Goal: Task Accomplishment & Management: Complete application form

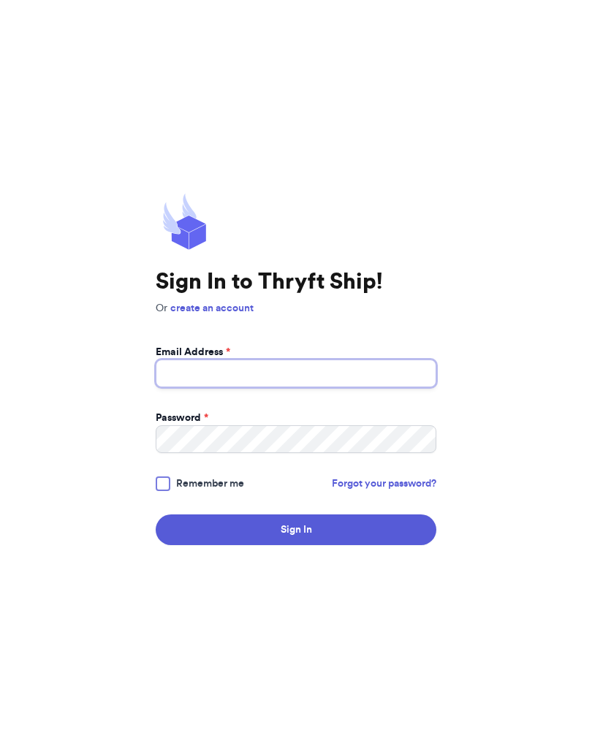
click at [168, 376] on input "Email Address *" at bounding box center [296, 373] width 281 height 28
click at [197, 387] on input "Email Address *" at bounding box center [296, 373] width 281 height 28
type input "[EMAIL_ADDRESS][DOMAIN_NAME]"
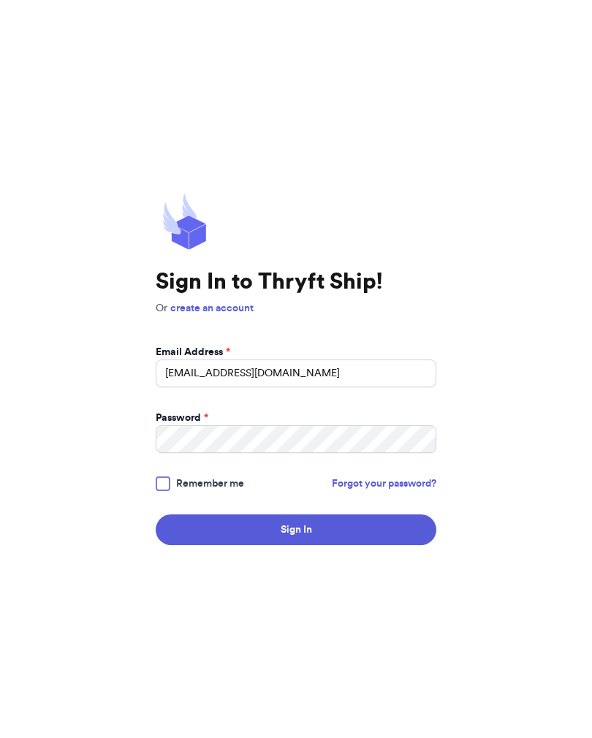
click at [296, 541] on button "Sign In" at bounding box center [296, 529] width 281 height 31
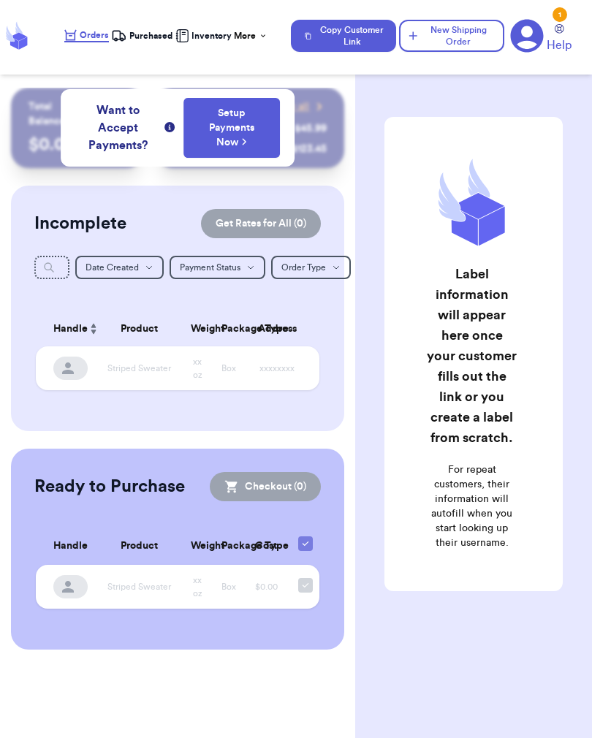
click at [461, 39] on button "New Shipping Order" at bounding box center [451, 36] width 105 height 32
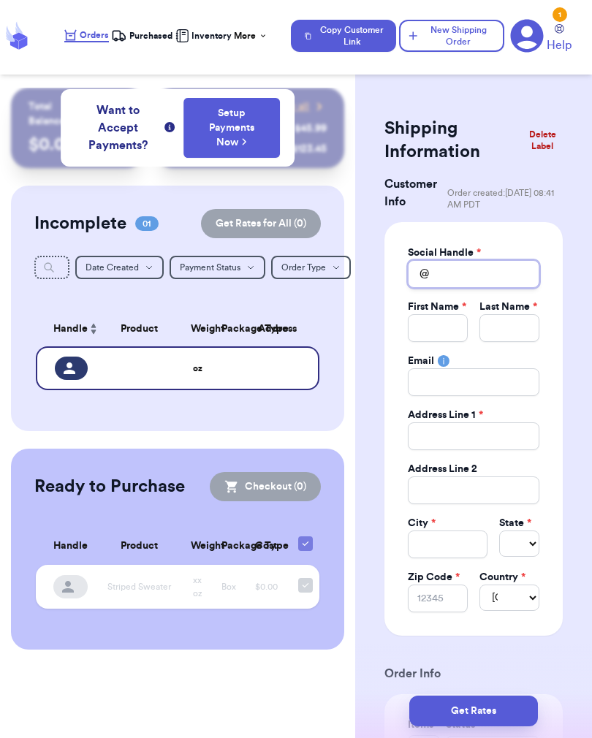
click at [514, 281] on input "Total Amount Paid" at bounding box center [474, 274] width 132 height 28
type input "S"
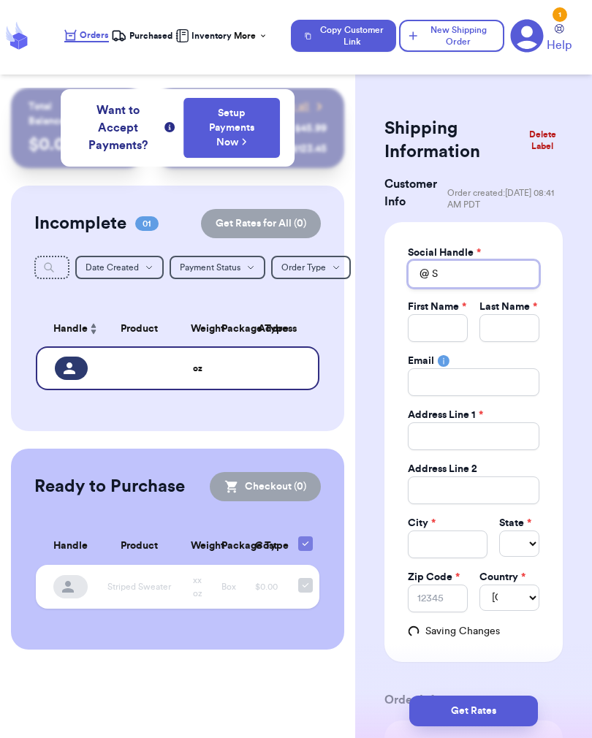
type input "Se"
type input "Sea"
type input "Seas"
type input "Seash"
type input "Seashe"
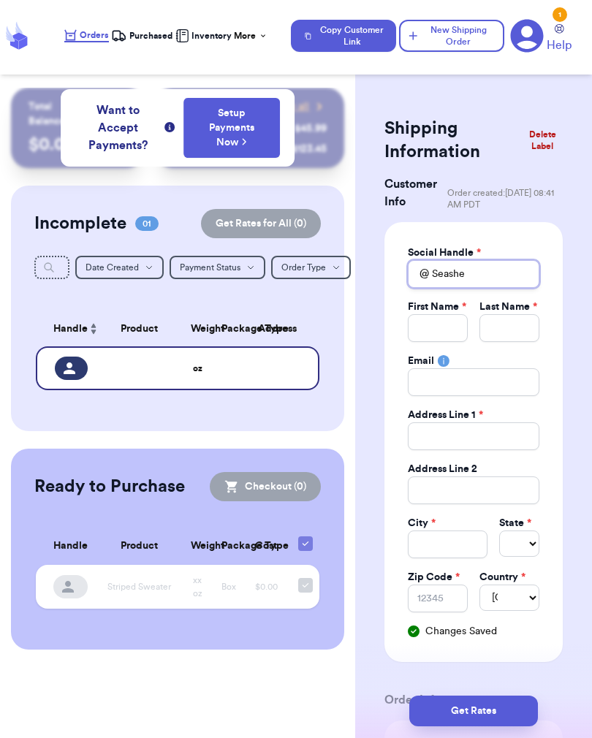
type input "Seashel"
type input "Seashell"
type input "Seashelle"
type input "Seashelles"
type input "Seashells"
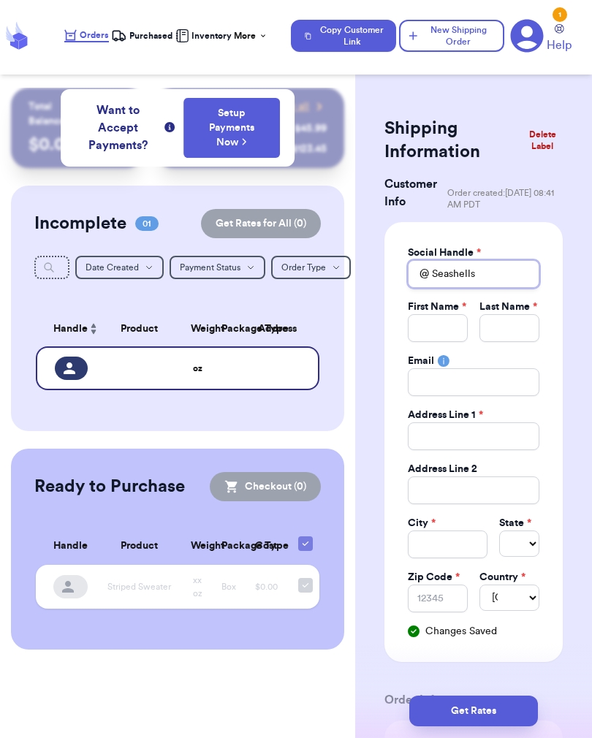
type input "Seashells-"
type input "Seashells"
type input "Seashell"
type input "Seashel"
type input "Seashe"
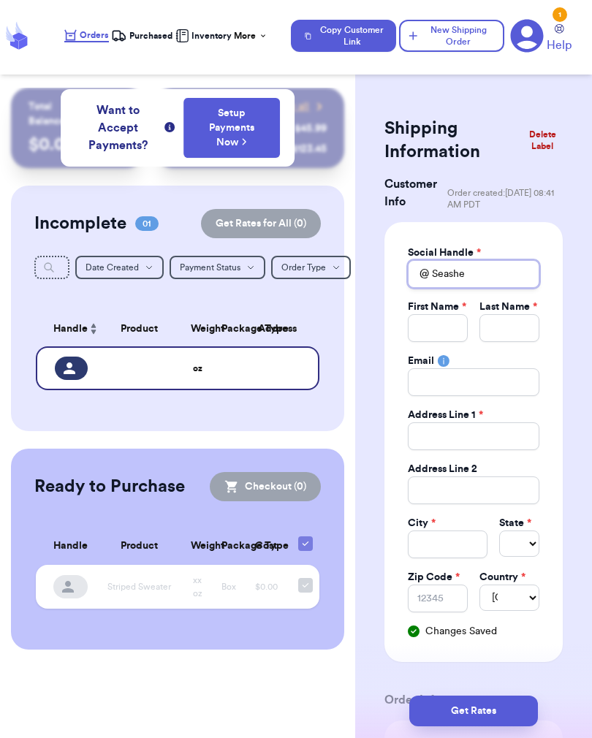
type input "Seash"
type input "Seas"
type input "Sea"
type input "Se"
type input "S"
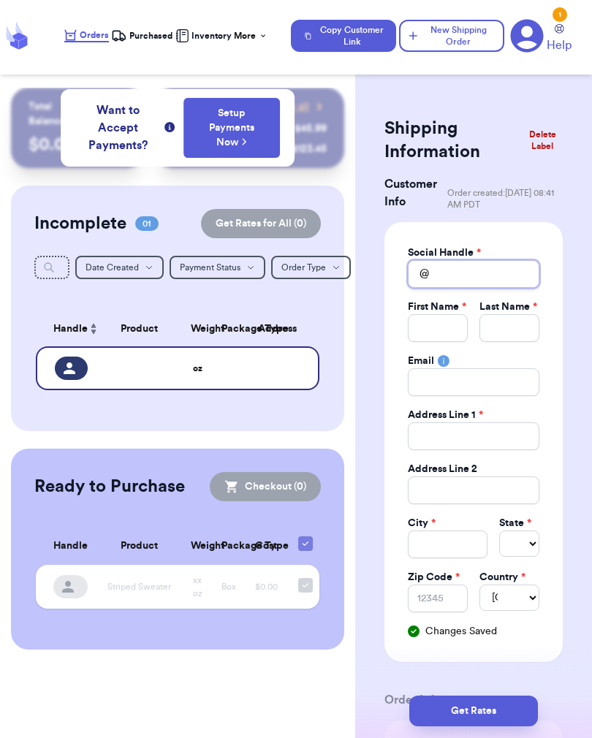
type input "S"
type input "Se"
type input "Sea"
type input "Seas"
type input "Seash"
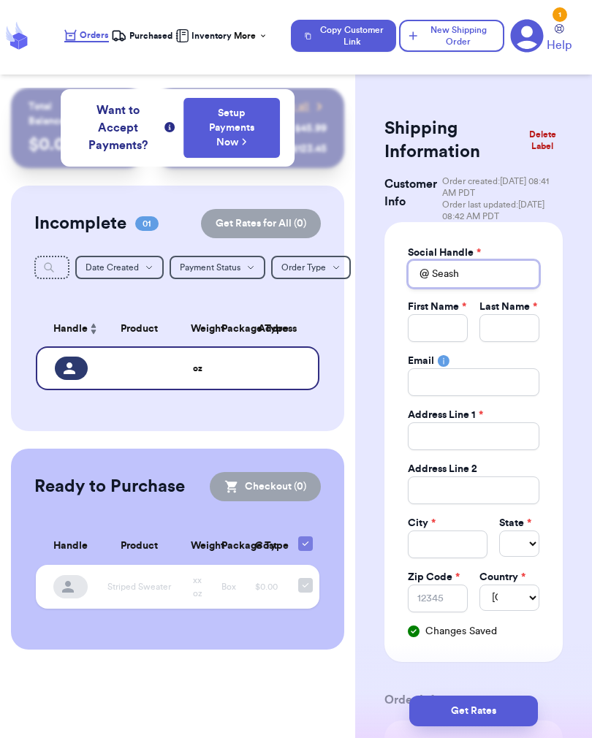
type input "Seashe"
type input "Seashel"
type input "Seashell"
type input "Seashelle"
type input "Seashelles"
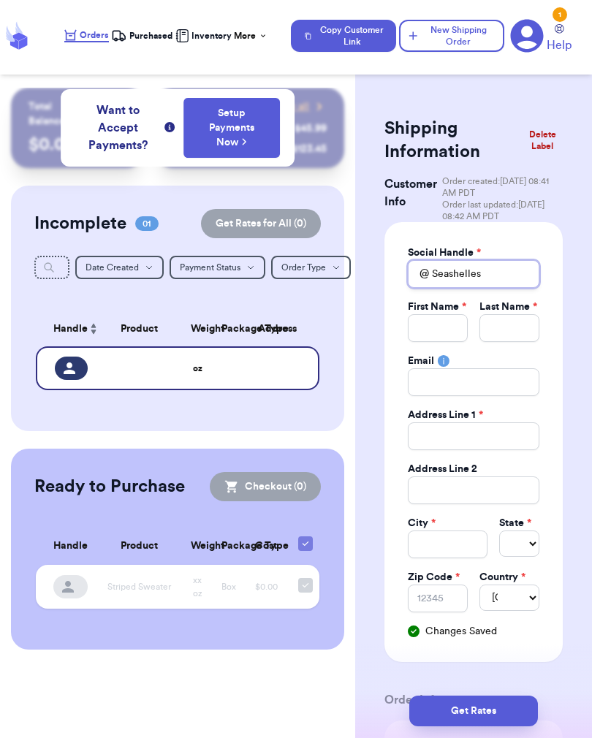
type input "Seashelles_"
type input "Seashelles_c"
type input "Seashelles_cl"
type input "Seashelles_clo"
type input "Seashelles_clot"
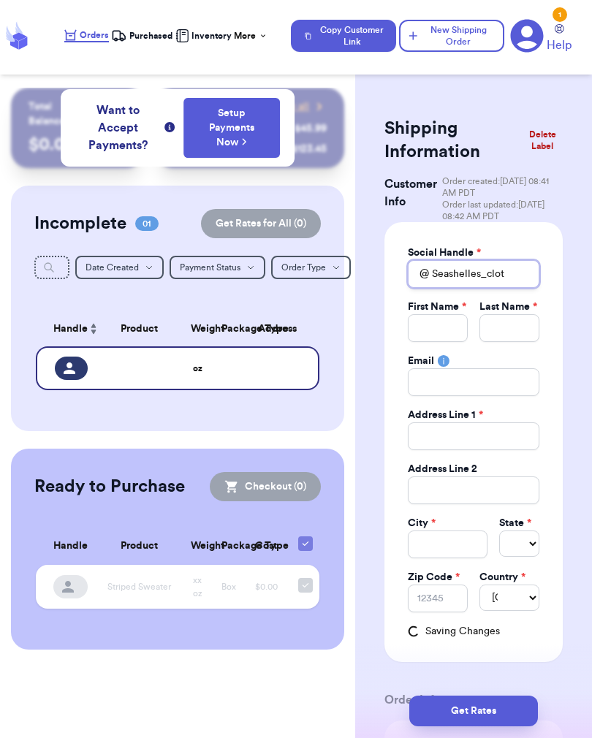
type input "Seashelles_cloth"
type input "Seashelles_clothe"
type input "Seashelles_clothes"
click at [438, 326] on input "Total Amount Paid" at bounding box center [438, 328] width 60 height 28
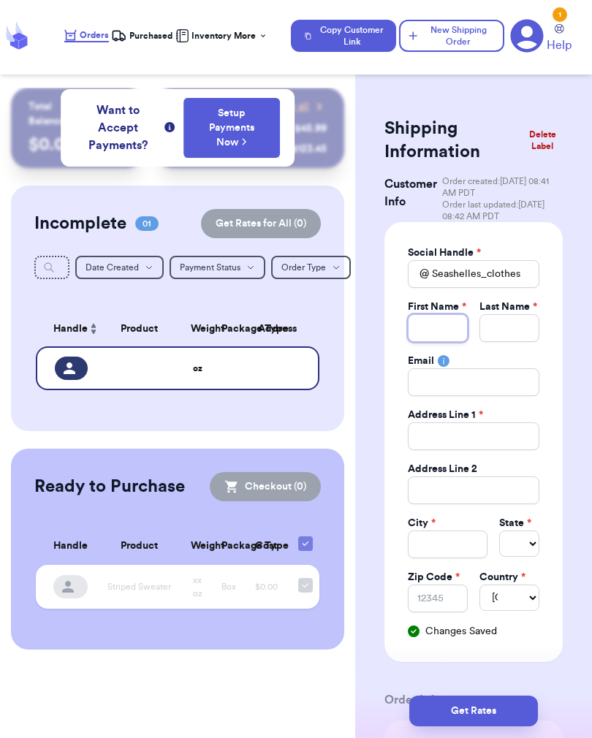
type input "M"
type input "Ma"
type input "Mad"
type input "Mado"
type input "Madom"
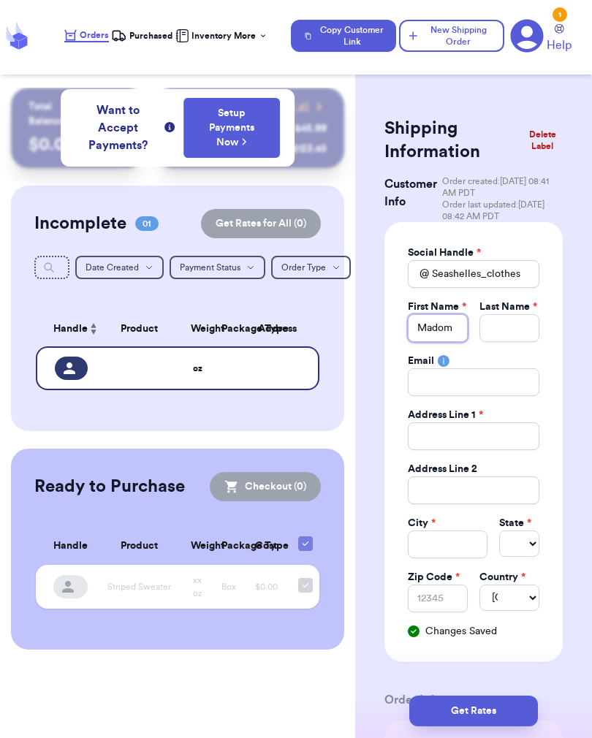
type input "Mado"
type input "Madon"
type input "Madonn"
type input "[PERSON_NAME]"
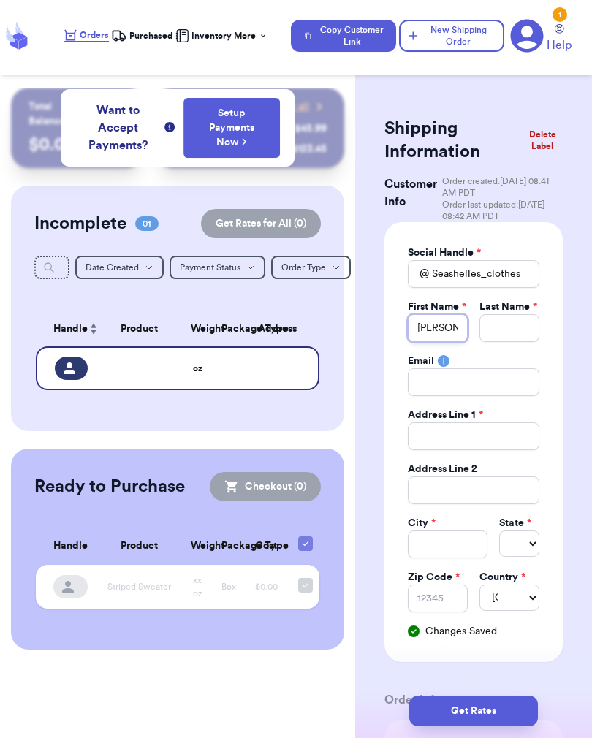
type input "[PERSON_NAME]"
click at [522, 341] on input "Total Amount Paid" at bounding box center [509, 328] width 60 height 28
type input "L"
type input "Lo"
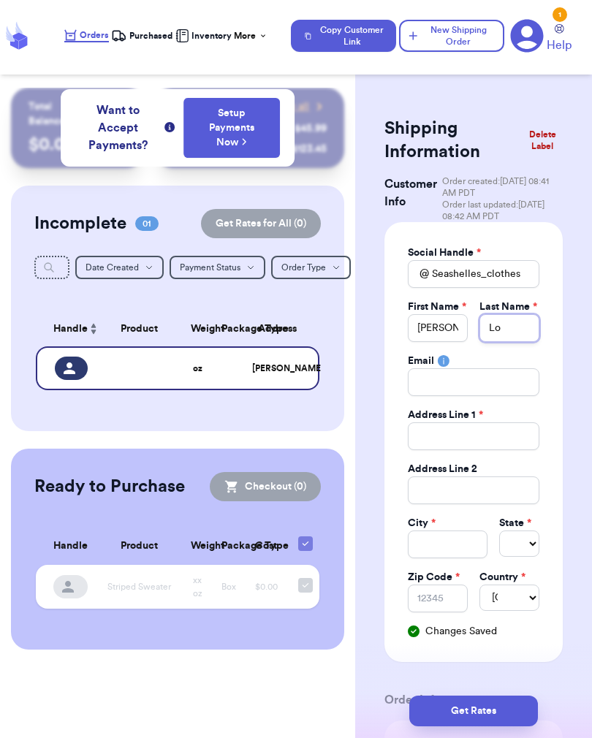
type input "Lot"
type input "[PERSON_NAME]"
click at [511, 378] on input "Total Amount Paid" at bounding box center [474, 382] width 132 height 28
click at [510, 442] on input "Total Amount Paid" at bounding box center [474, 436] width 132 height 28
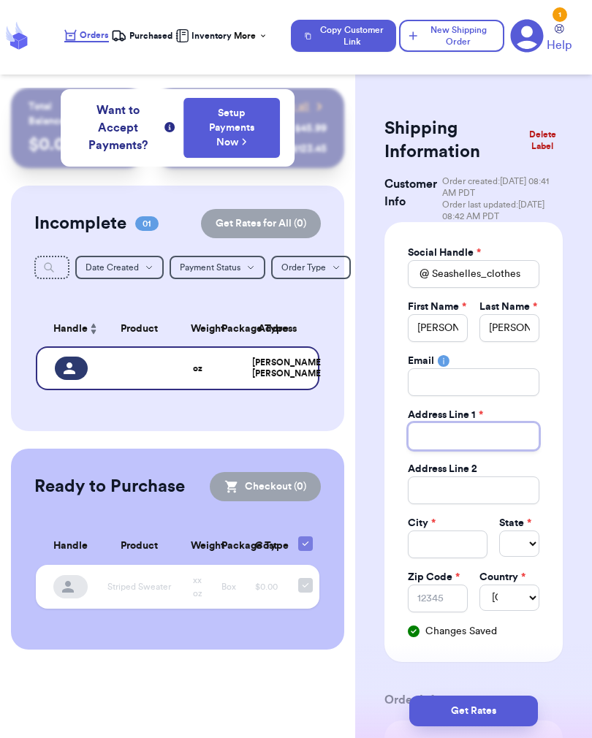
click at [483, 436] on input "Total Amount Paid" at bounding box center [474, 436] width 132 height 28
type input "1"
type input "12"
type input "127"
type input "1275"
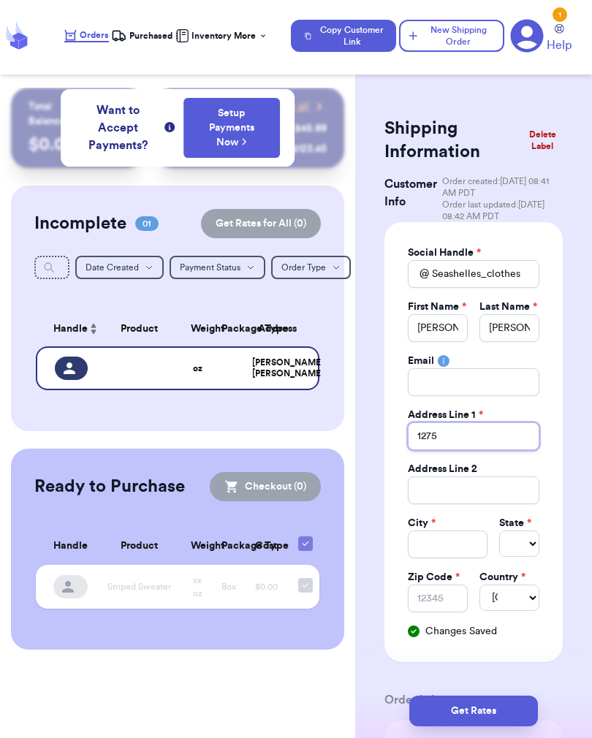
type input "1275"
type input "1275 F"
type input "1275 Fa"
type input "1275 Fai"
type input "1275 Fair"
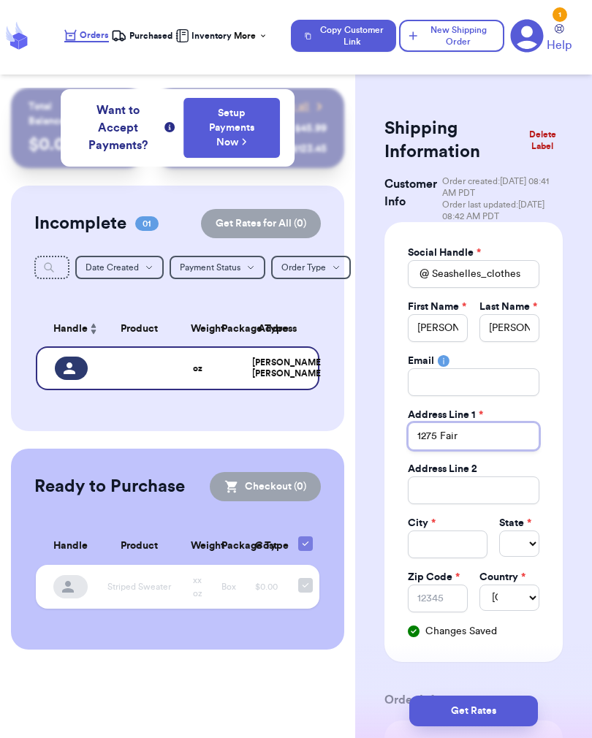
type input "1275 Fairv"
type input "1275 Fairvi"
type input "1275 [GEOGRAPHIC_DATA]"
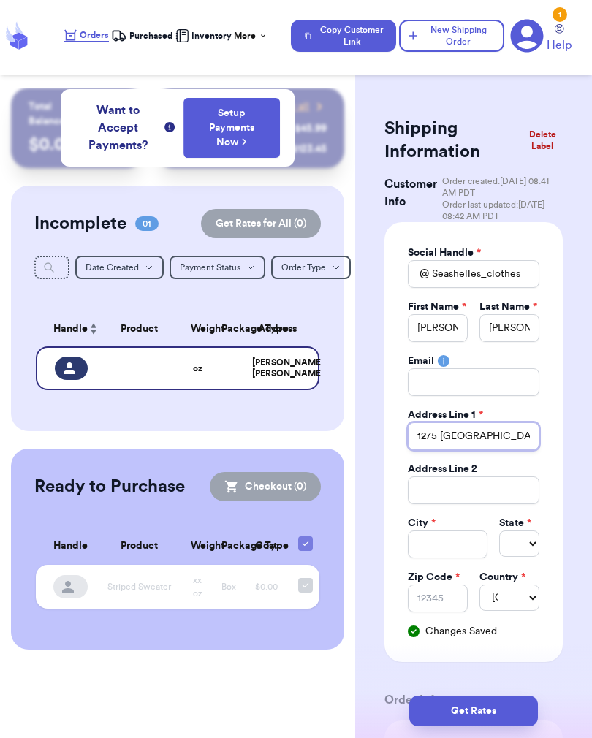
type input "[STREET_ADDRESS]"
type input "1275 Fairview Ri"
type input "[STREET_ADDRESS]"
type input "1275 [GEOGRAPHIC_DATA]"
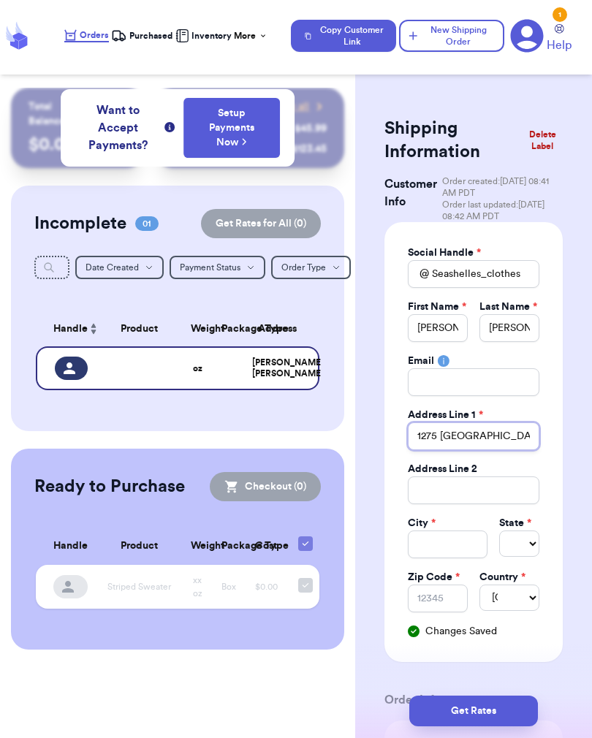
type input "1275 [GEOGRAPHIC_DATA]"
type input "[STREET_ADDRESS]"
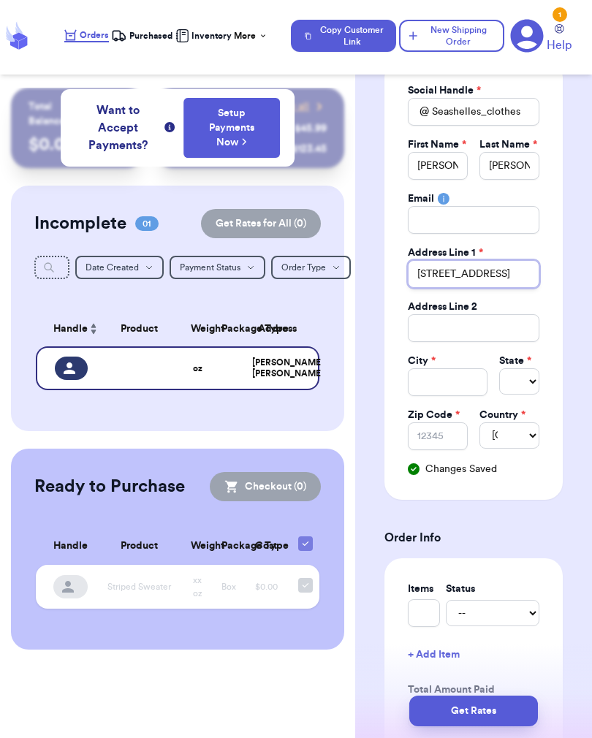
scroll to position [176, 0]
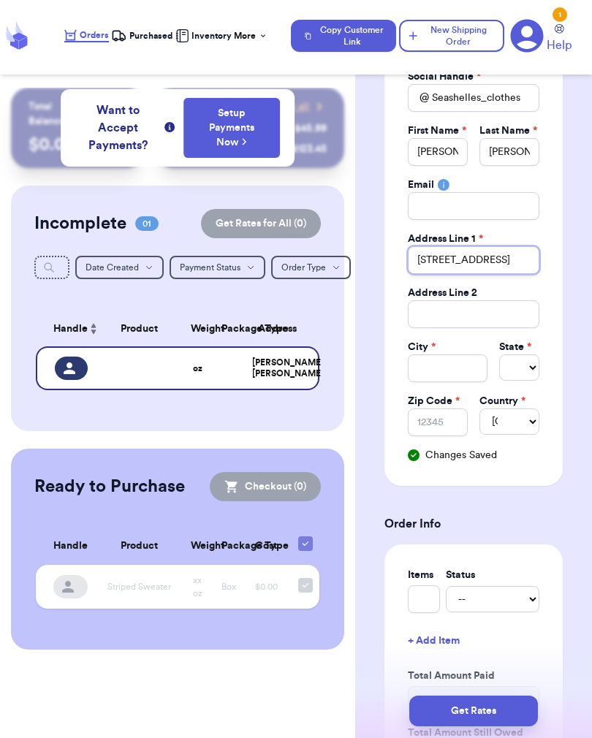
type input "[STREET_ADDRESS]"
click at [446, 370] on div "Social Handle * @ Seashelles_clothes First Name * [PERSON_NAME] Last Name * [PE…" at bounding box center [474, 265] width 132 height 393
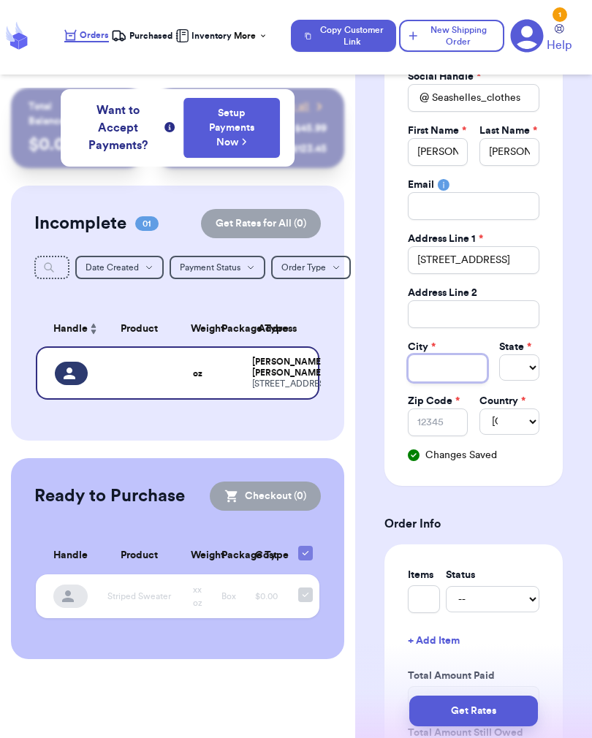
type input "N"
type input "Ne"
type input "New"
type input "New M"
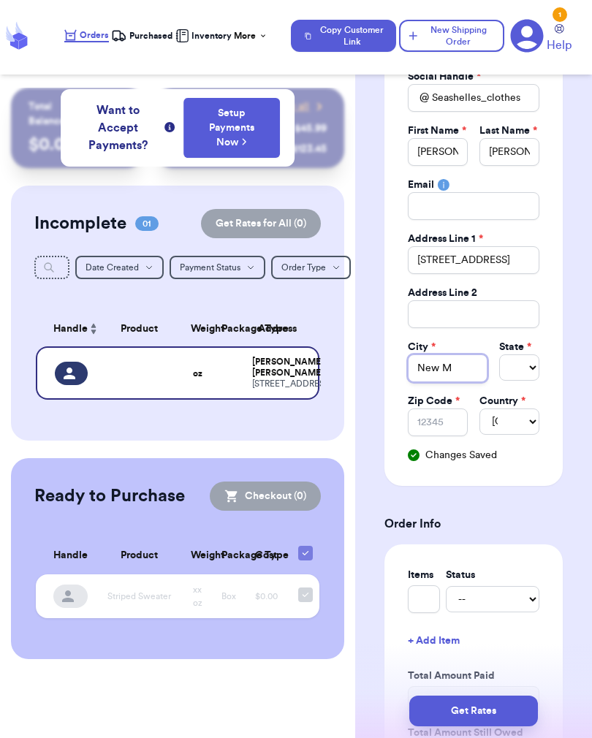
type input "New Ma"
type input "New Mat"
type input "New [PERSON_NAME]"
type input "New Matam"
type input "New Matamo"
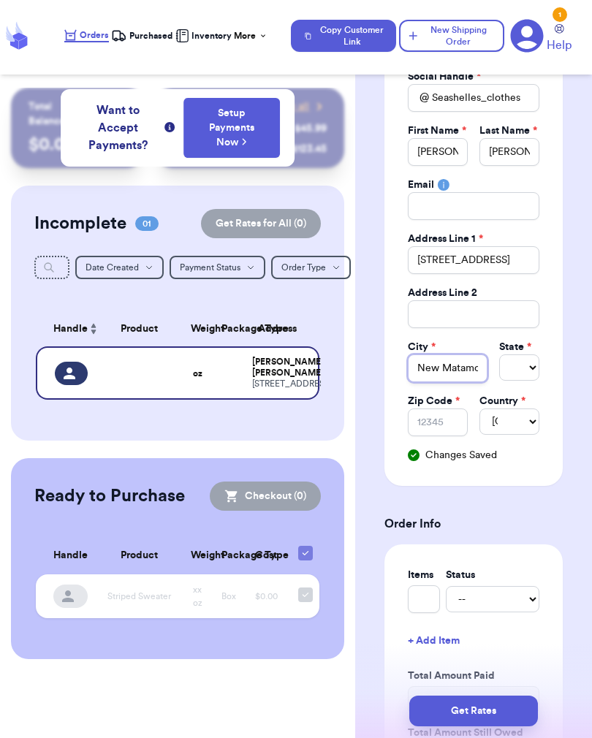
type input "New Matamor"
type input "New Matamora"
type input "New Matamoras"
click at [510, 371] on select "Select AL AK AZ AR CA CO [GEOGRAPHIC_DATA] DE DC [GEOGRAPHIC_DATA] [GEOGRAPHIC_…" at bounding box center [519, 367] width 40 height 26
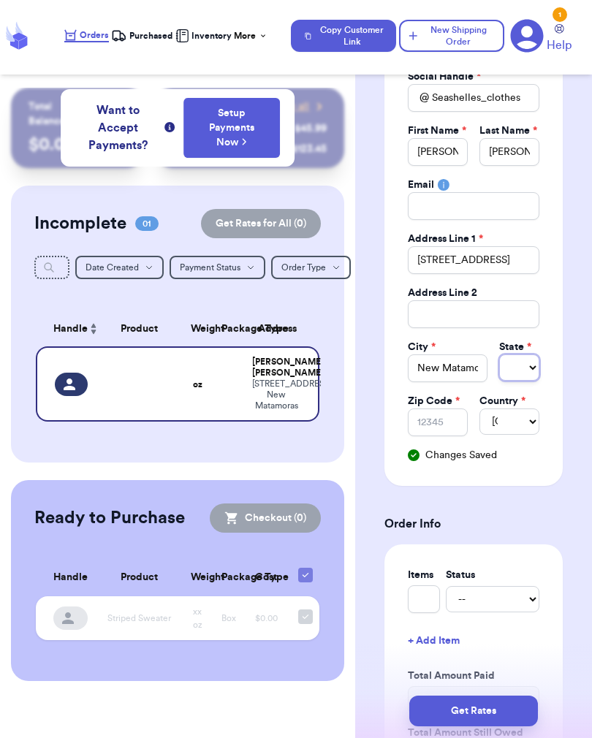
select select "OH"
click at [529, 357] on select "AL AK AZ AR CA CO CT DE DC [GEOGRAPHIC_DATA] [GEOGRAPHIC_DATA] HI ID IL IN IA […" at bounding box center [519, 367] width 40 height 26
click at [438, 423] on input "Zip Code *" at bounding box center [438, 422] width 60 height 28
type input "4"
type input "45"
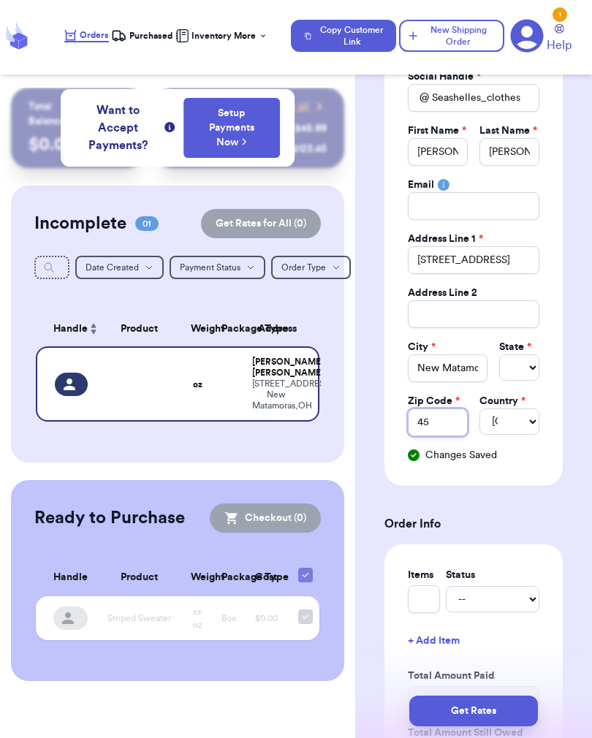
type input "457"
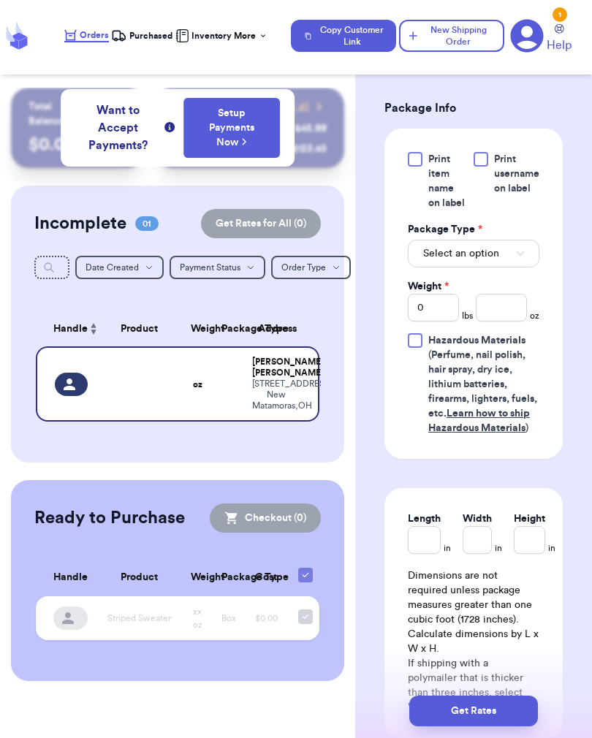
scroll to position [901, 0]
click at [492, 260] on span "Select an option" at bounding box center [461, 252] width 76 height 15
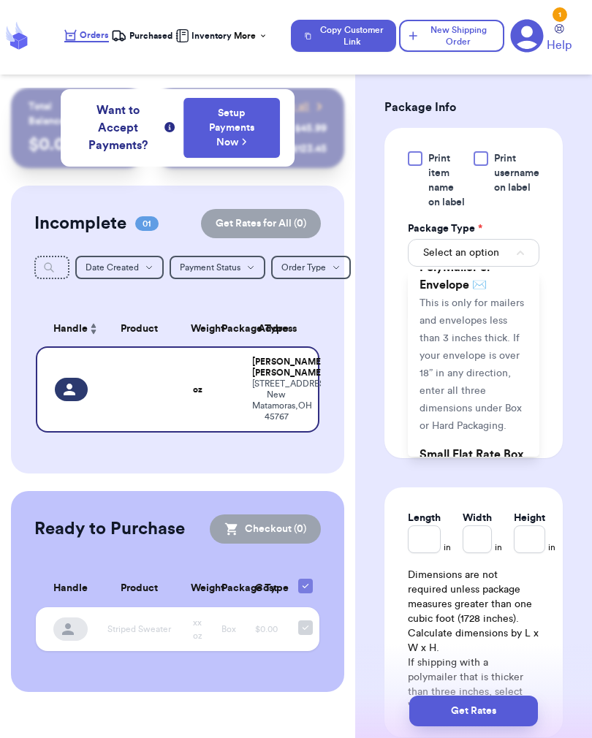
scroll to position [197, 0]
click at [492, 374] on span "This is only for mailers and envelopes less than 3 inches thick. If your envelo…" at bounding box center [471, 366] width 104 height 133
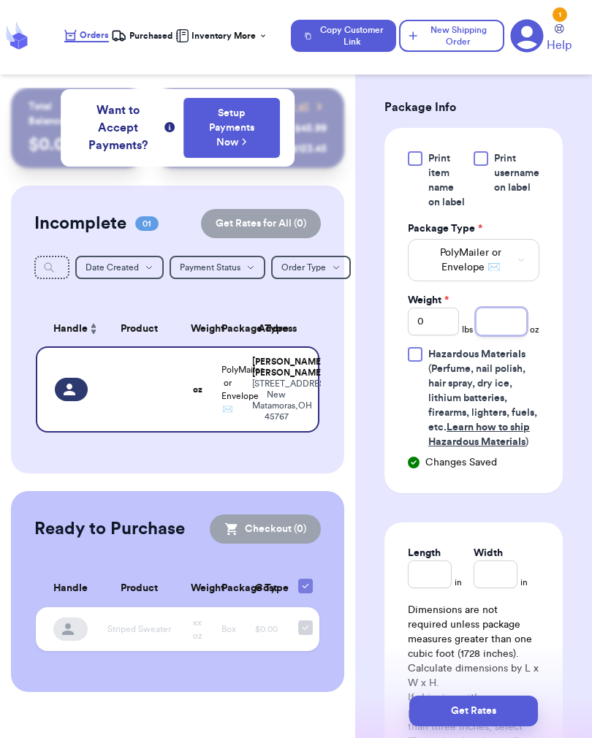
click at [511, 331] on input "number" at bounding box center [501, 322] width 51 height 28
click at [583, 423] on div "Shipping Information Delete Label Customer Info Order created: [DATE] 08:41 AM …" at bounding box center [473, 88] width 237 height 1802
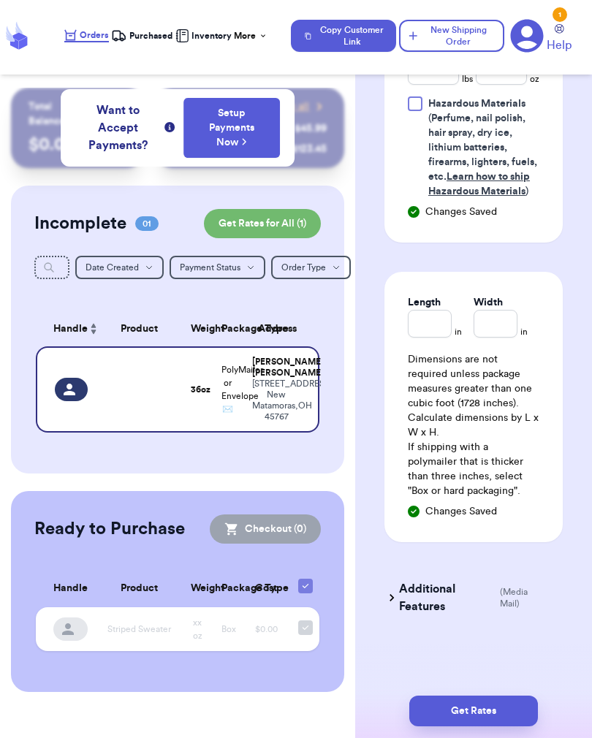
scroll to position [1151, 0]
click at [484, 710] on button "Get Rates" at bounding box center [473, 711] width 129 height 31
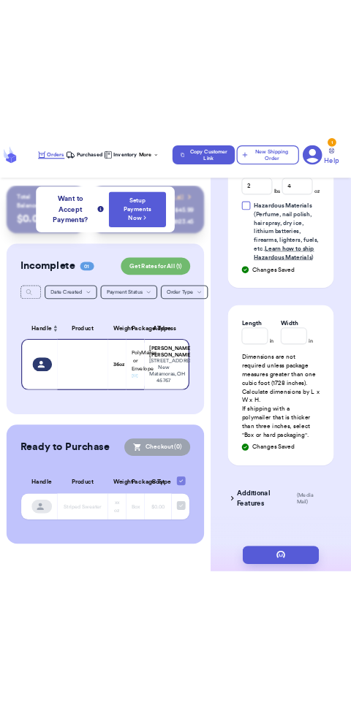
scroll to position [0, 0]
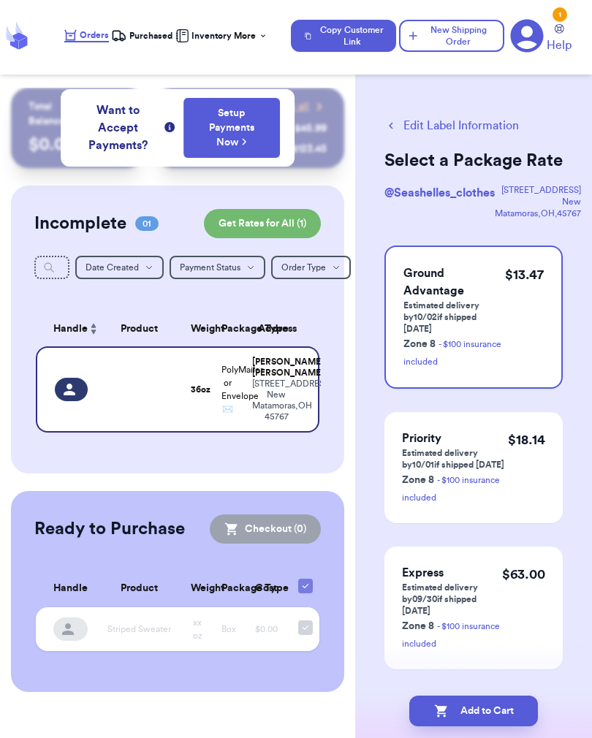
click at [514, 710] on button "Add to Cart" at bounding box center [473, 711] width 129 height 31
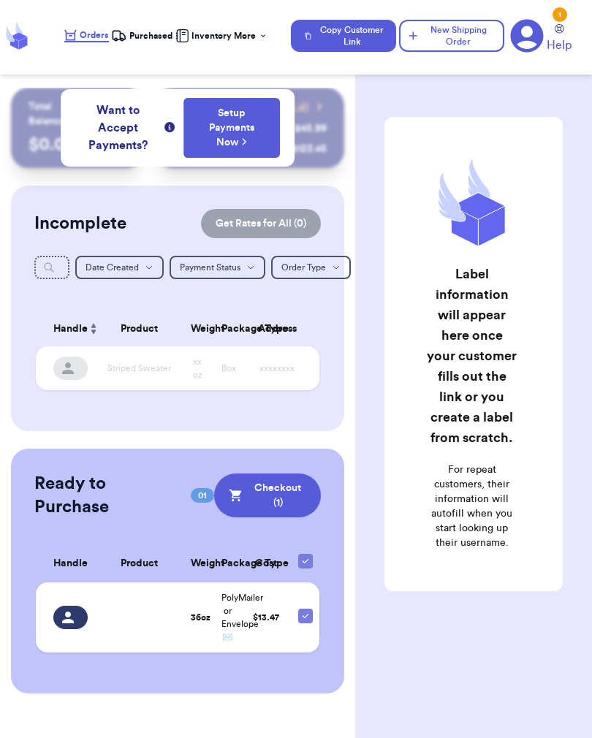
click at [442, 689] on div "Label information will appear here once your customer fills out the link or you…" at bounding box center [473, 391] width 237 height 606
